Goal: Navigation & Orientation: Find specific page/section

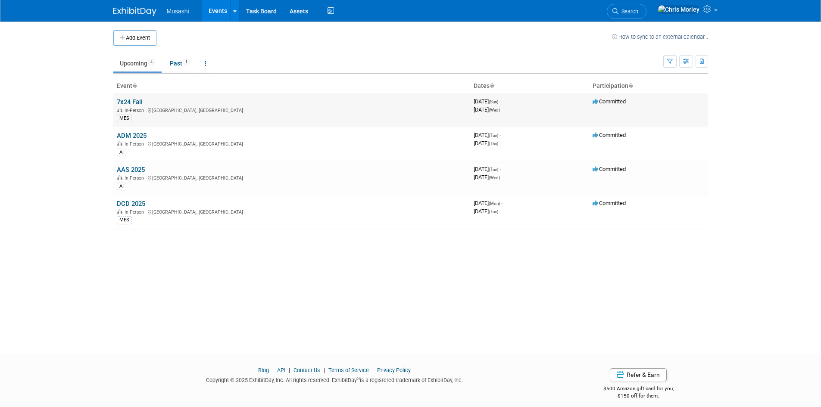
click at [131, 103] on link "7x24 Fall" at bounding box center [130, 102] width 26 height 8
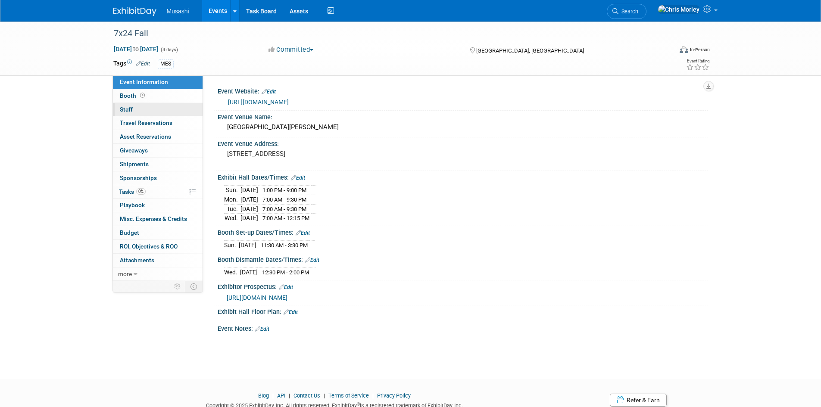
click at [134, 109] on link "0 Staff 0" at bounding box center [158, 109] width 90 height 13
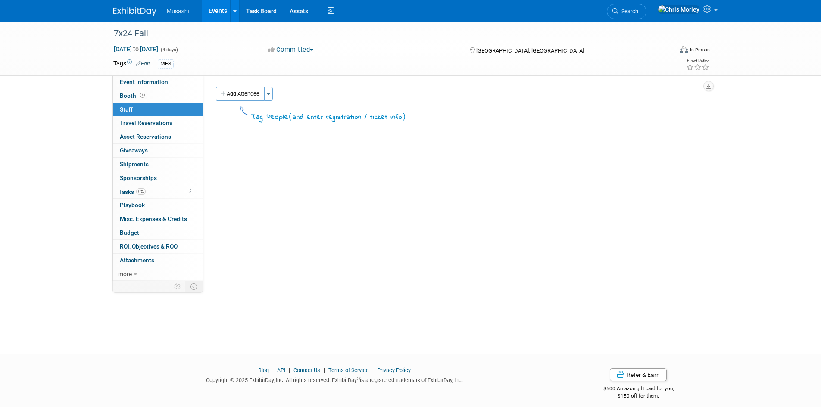
click at [158, 116] on link "0 Staff 0" at bounding box center [158, 109] width 90 height 13
click at [158, 121] on span "Travel Reservations 0" at bounding box center [146, 122] width 53 height 7
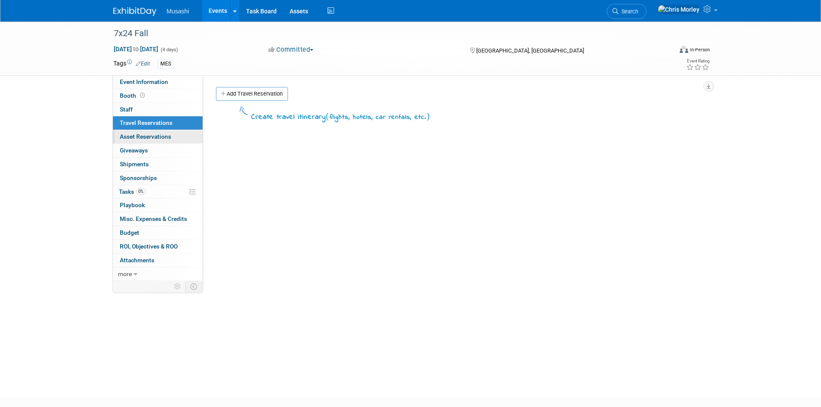
click at [159, 139] on span "Asset Reservations 0" at bounding box center [145, 136] width 51 height 7
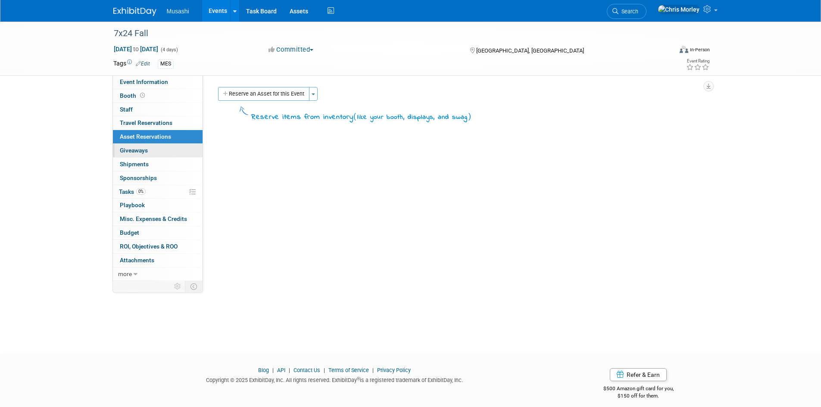
click at [161, 153] on link "0 Giveaways 0" at bounding box center [158, 150] width 90 height 13
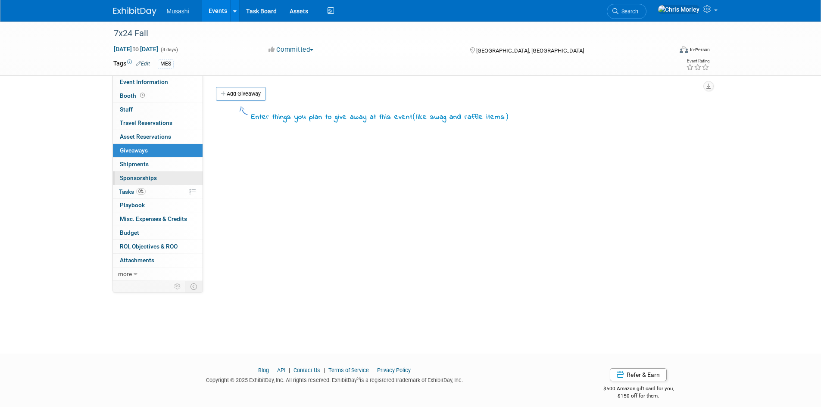
click at [161, 171] on link "0 Sponsorships 0" at bounding box center [158, 177] width 90 height 13
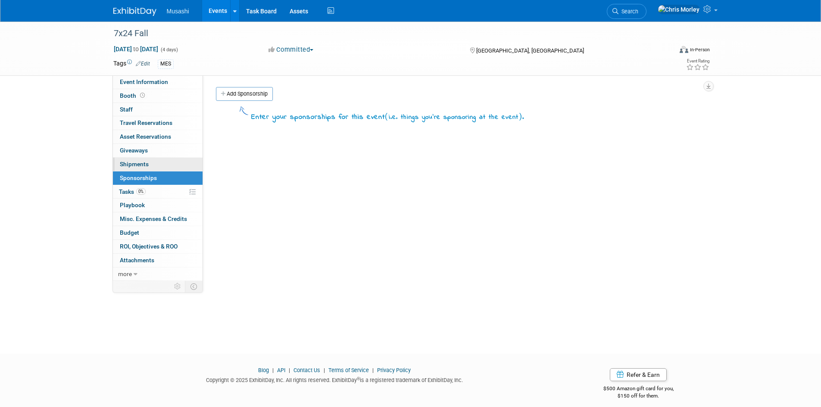
click at [154, 165] on link "0 Shipments 0" at bounding box center [158, 164] width 90 height 13
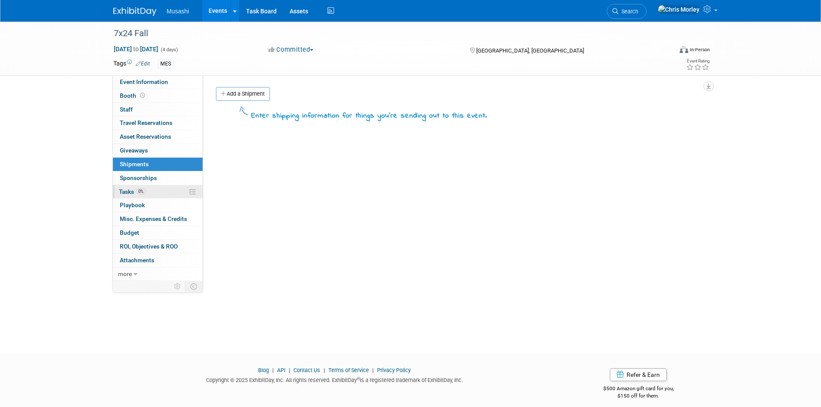
click at [151, 189] on link "0% Tasks 0%" at bounding box center [158, 191] width 90 height 13
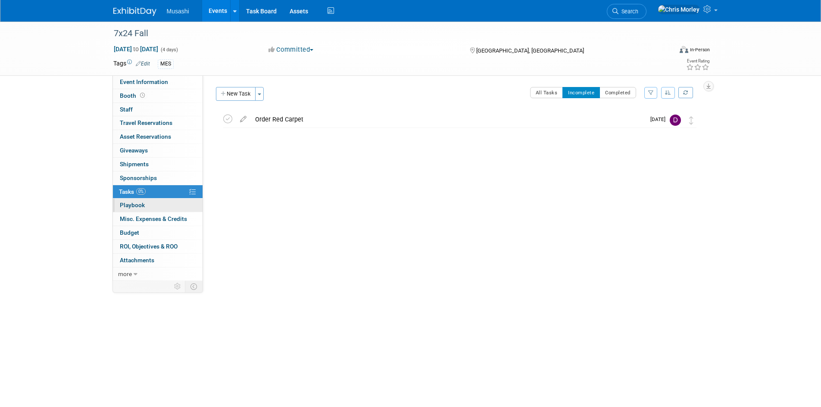
click at [155, 207] on link "0 Playbook 0" at bounding box center [158, 205] width 90 height 13
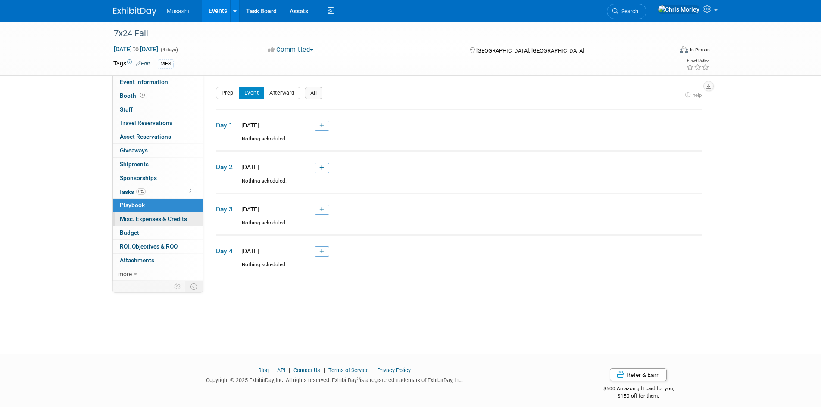
click at [157, 225] on link "0 Misc. Expenses & Credits 0" at bounding box center [158, 218] width 90 height 13
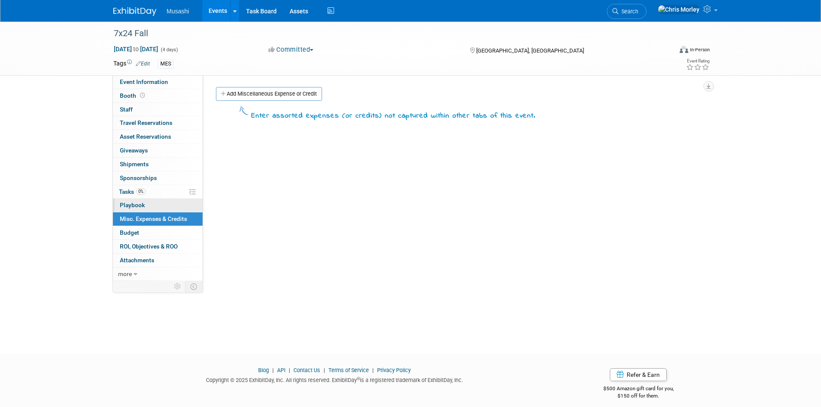
click at [159, 202] on link "0 Playbook 0" at bounding box center [158, 205] width 90 height 13
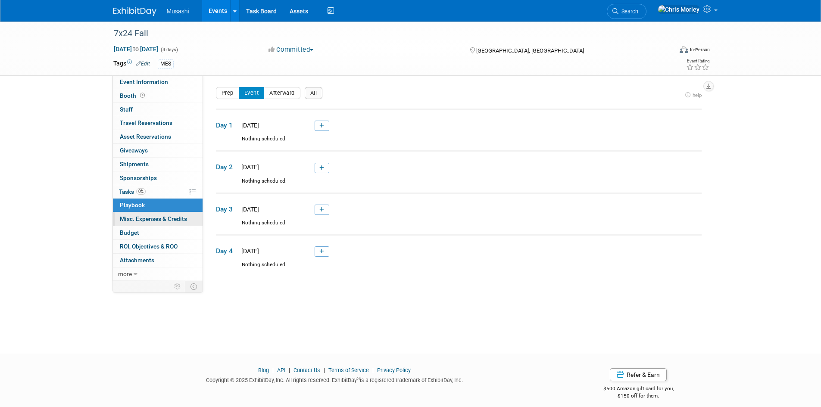
click at [156, 221] on span "Misc. Expenses & Credits 0" at bounding box center [153, 218] width 67 height 7
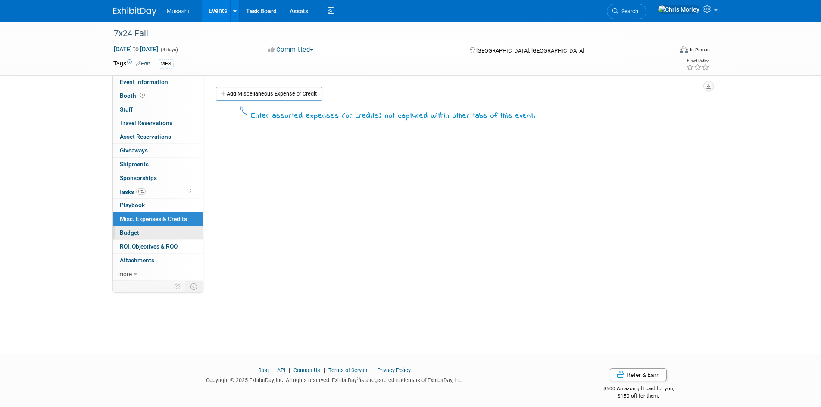
click at [155, 233] on link "Budget" at bounding box center [158, 232] width 90 height 13
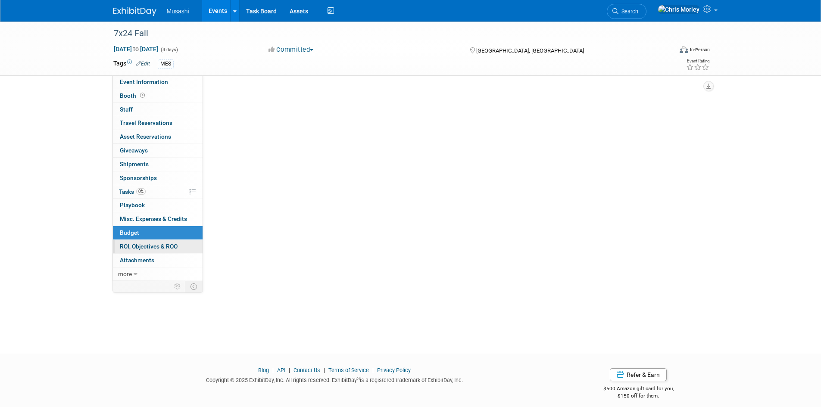
click at [155, 249] on span "ROI, Objectives & ROO 0" at bounding box center [149, 246] width 58 height 7
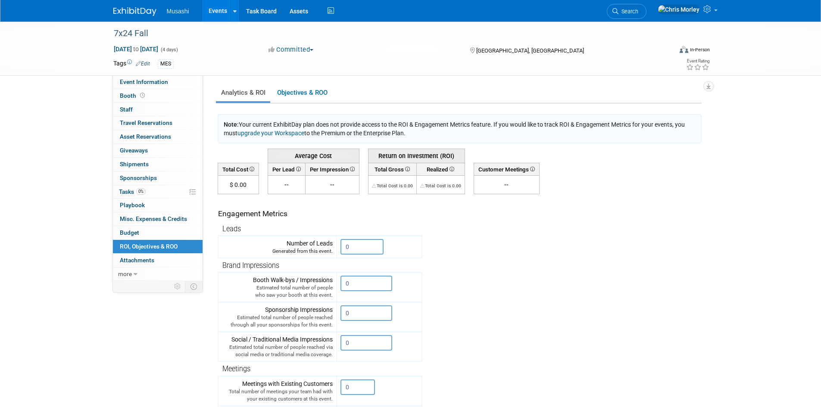
click at [155, 240] on link "0 ROI, Objectives & ROO 0" at bounding box center [158, 246] width 90 height 13
click at [156, 235] on link "Budget" at bounding box center [158, 232] width 90 height 13
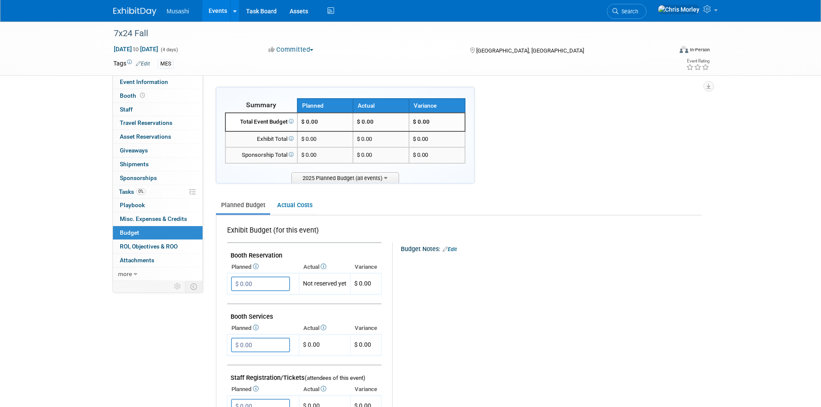
click at [187, 7] on li "Musashi" at bounding box center [184, 8] width 35 height 12
click at [135, 11] on img at bounding box center [134, 11] width 43 height 9
